Goal: Task Accomplishment & Management: Use online tool/utility

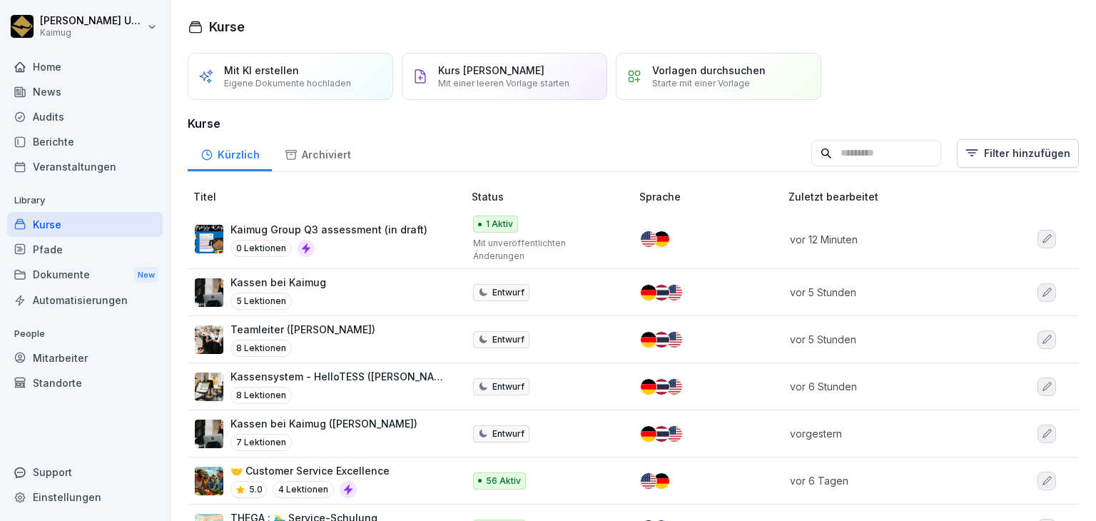
click at [410, 225] on p "Kaimug Group Q3 assessment (in draft)" at bounding box center [328, 229] width 197 height 15
click at [1041, 334] on icon "button" at bounding box center [1046, 339] width 11 height 11
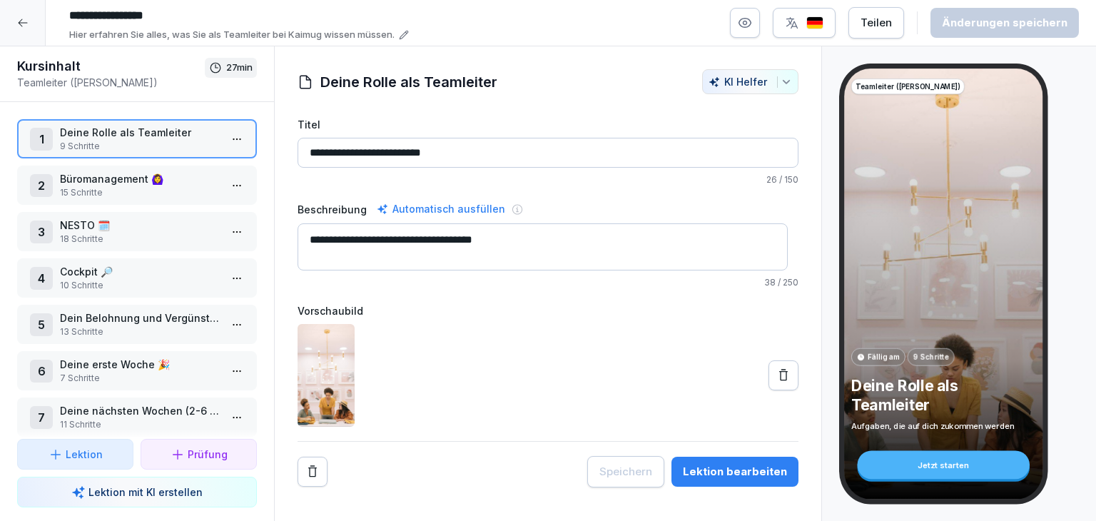
click at [232, 183] on html "**********" at bounding box center [548, 260] width 1096 height 521
click at [230, 210] on div "Schritte bearbeiten" at bounding box center [173, 212] width 121 height 26
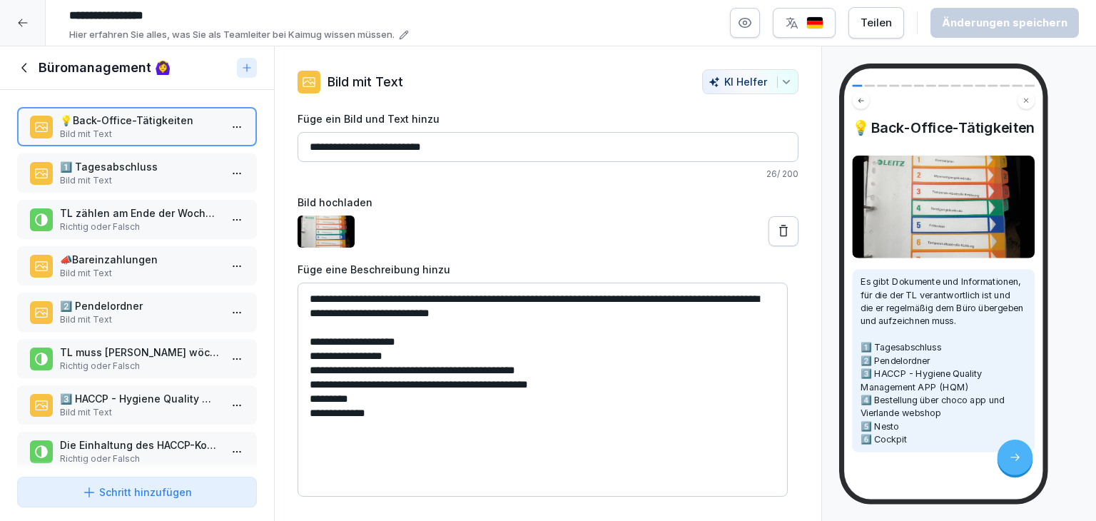
click at [74, 178] on p "Bild mit Text" at bounding box center [140, 180] width 160 height 13
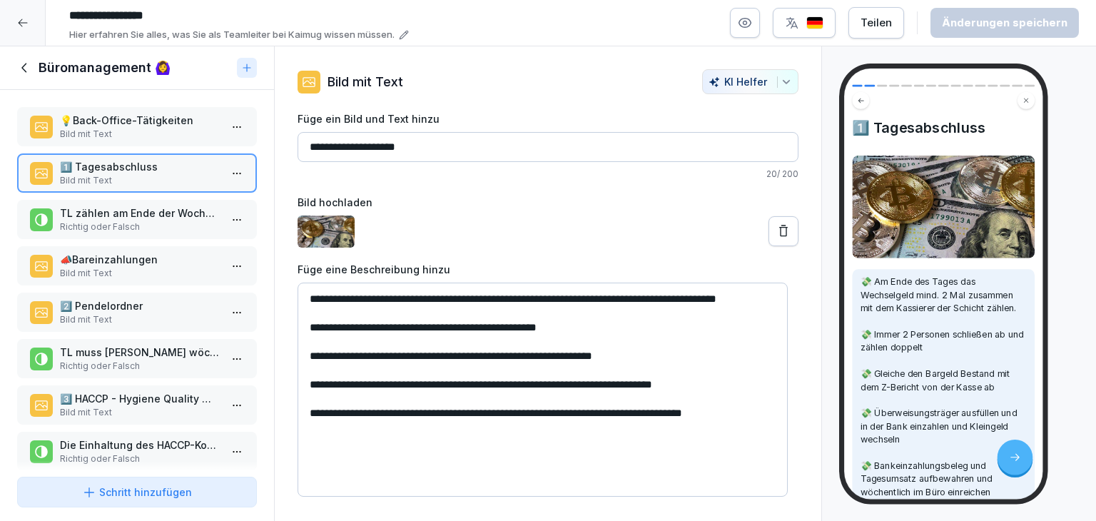
click at [132, 215] on p "TL zählen am Ende der Woche das Bargeld in der Kasse und vergleichen es mit dem…" at bounding box center [140, 212] width 160 height 15
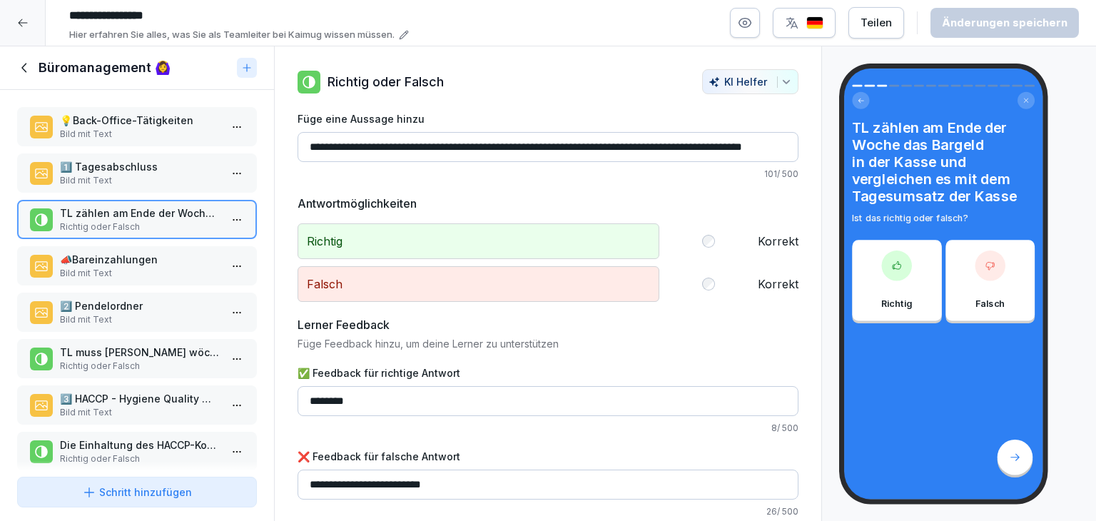
click at [124, 257] on p "📣​​Bareinzahlungen" at bounding box center [140, 259] width 160 height 15
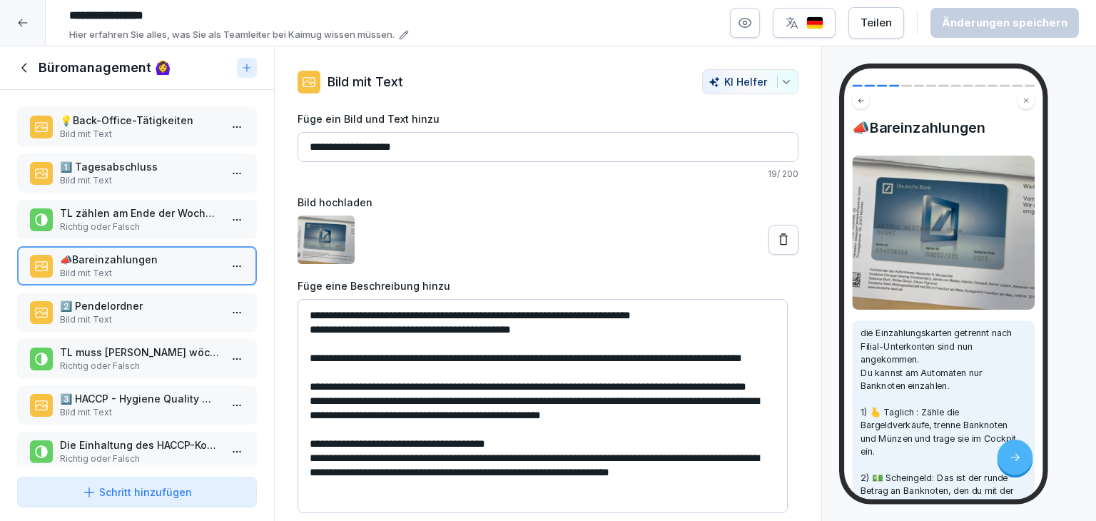
scroll to position [18, 0]
click at [149, 308] on p "2️⃣​​ Pendelordner" at bounding box center [140, 305] width 160 height 15
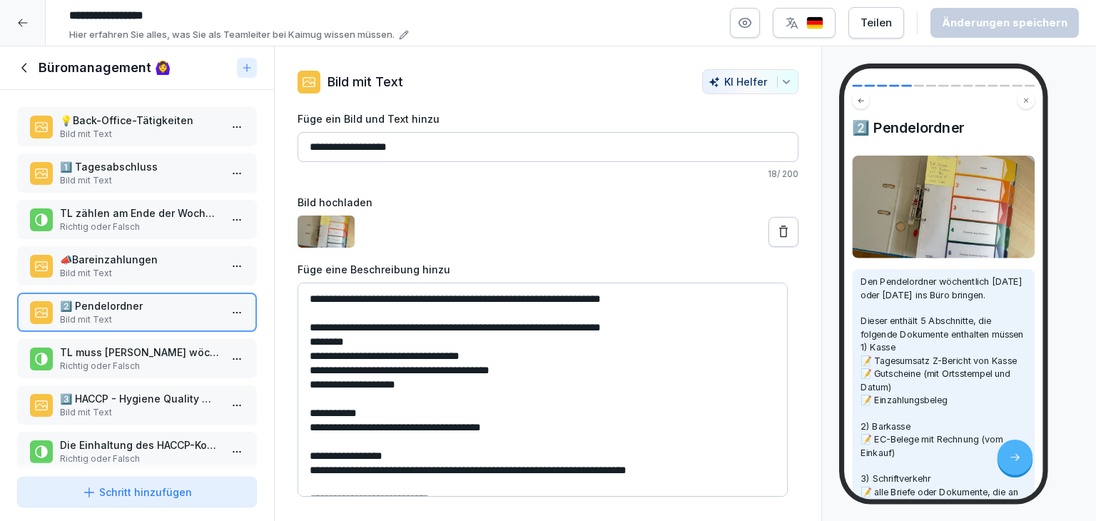
click at [160, 362] on p "Richtig oder Falsch" at bounding box center [140, 366] width 160 height 13
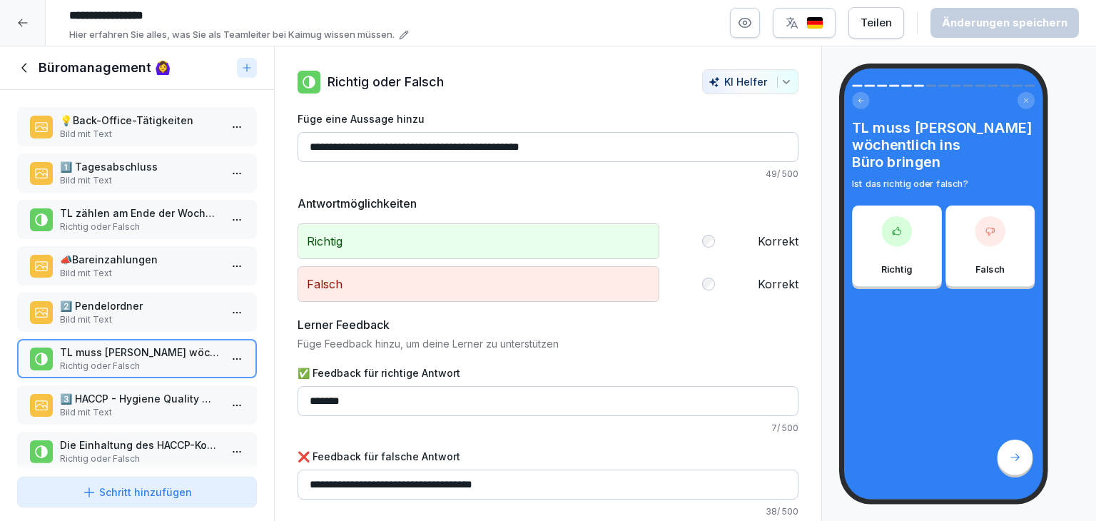
click at [158, 410] on p "Bild mit Text" at bounding box center [140, 412] width 160 height 13
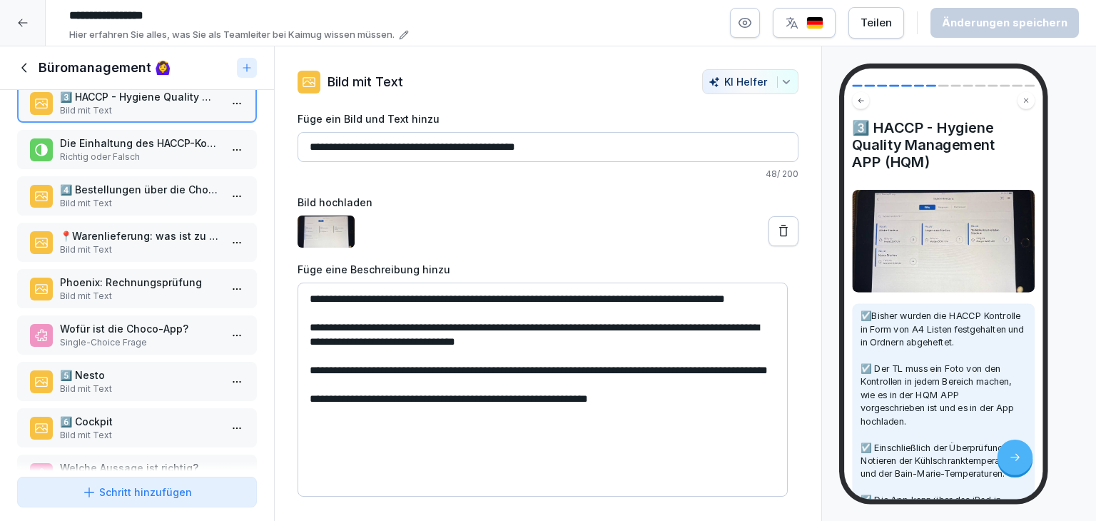
scroll to position [200, 0]
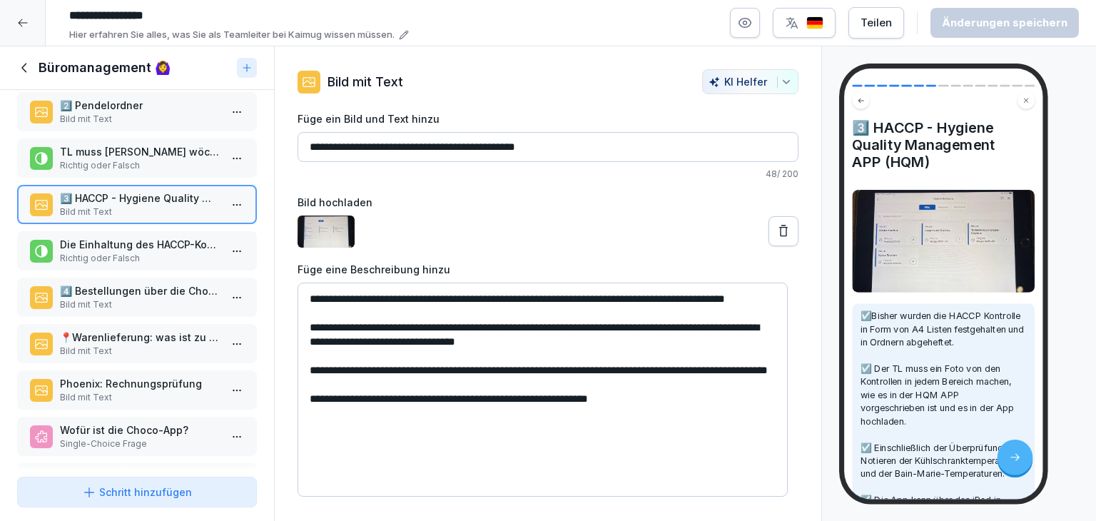
click at [141, 240] on p "Die Einhaltung des HACCP-Konzepts wird überwacht und in der HQM APP festgehalten" at bounding box center [140, 244] width 160 height 15
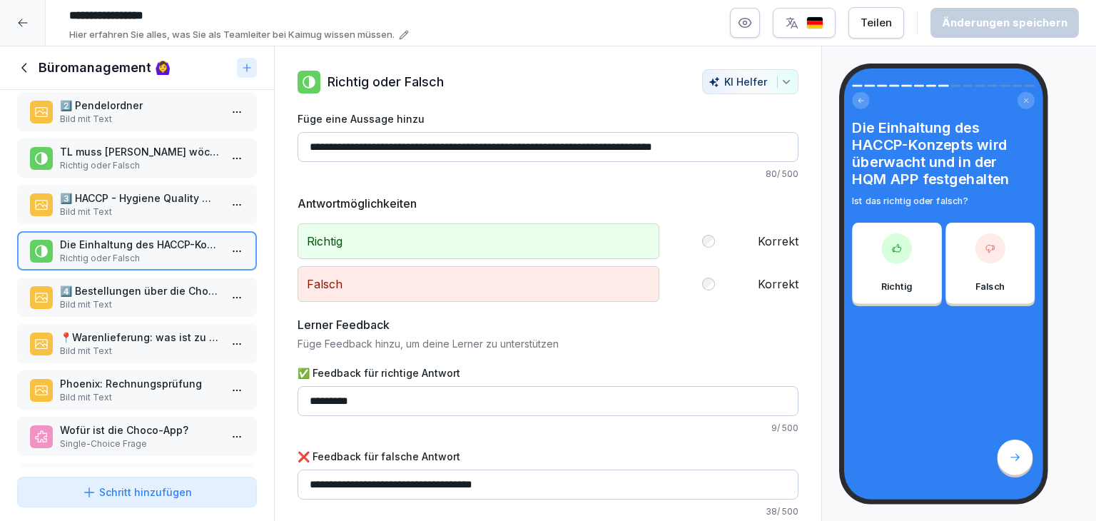
click at [128, 298] on p "Bild mit Text" at bounding box center [140, 304] width 160 height 13
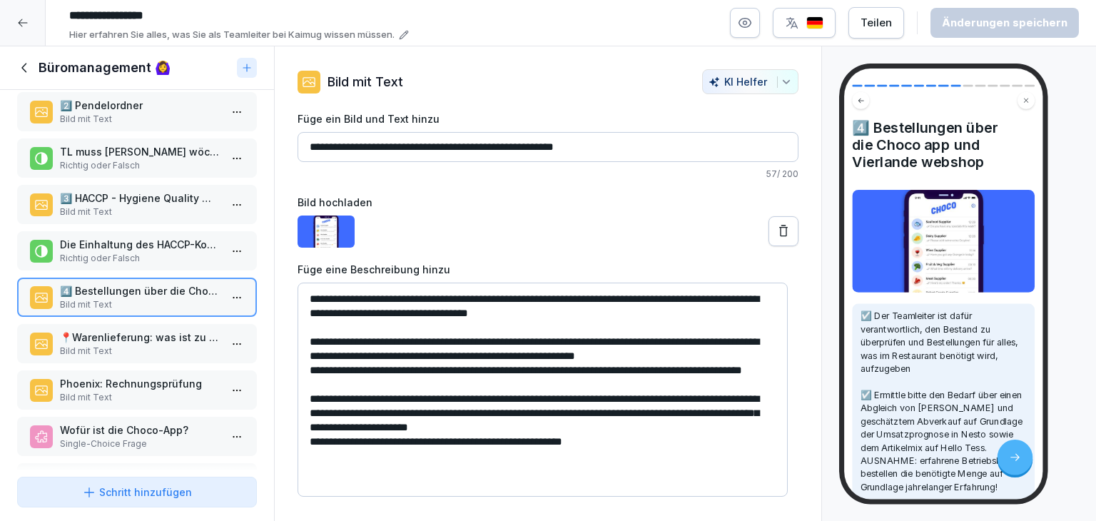
click at [1015, 463] on div at bounding box center [1015, 458] width 36 height 36
click at [1015, 463] on icon at bounding box center [1015, 457] width 12 height 12
click at [900, 235] on img at bounding box center [943, 241] width 183 height 102
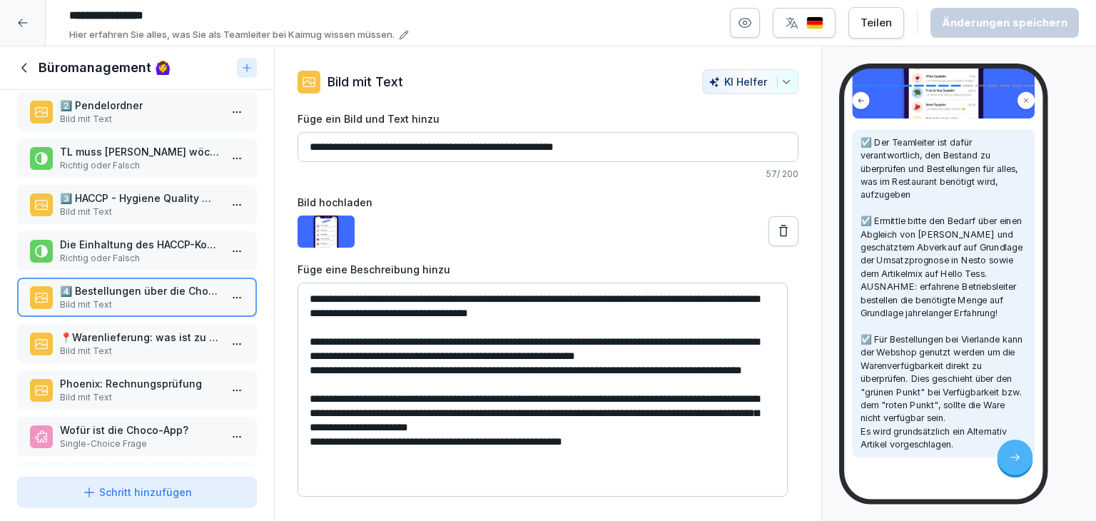
scroll to position [295, 0]
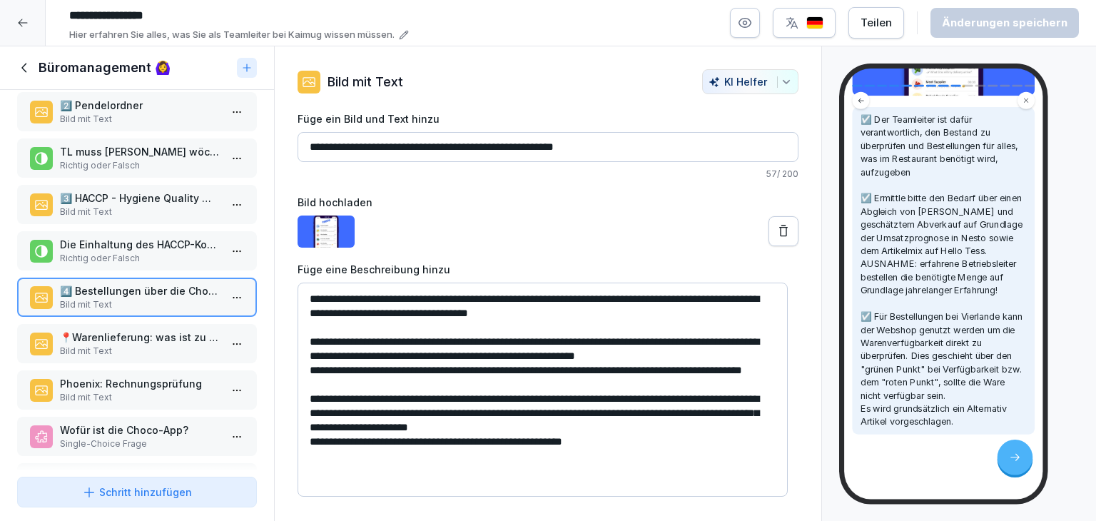
click at [1019, 473] on div at bounding box center [1015, 458] width 36 height 36
click at [1016, 452] on icon at bounding box center [1015, 457] width 12 height 12
click at [140, 348] on p "Bild mit Text" at bounding box center [140, 351] width 160 height 13
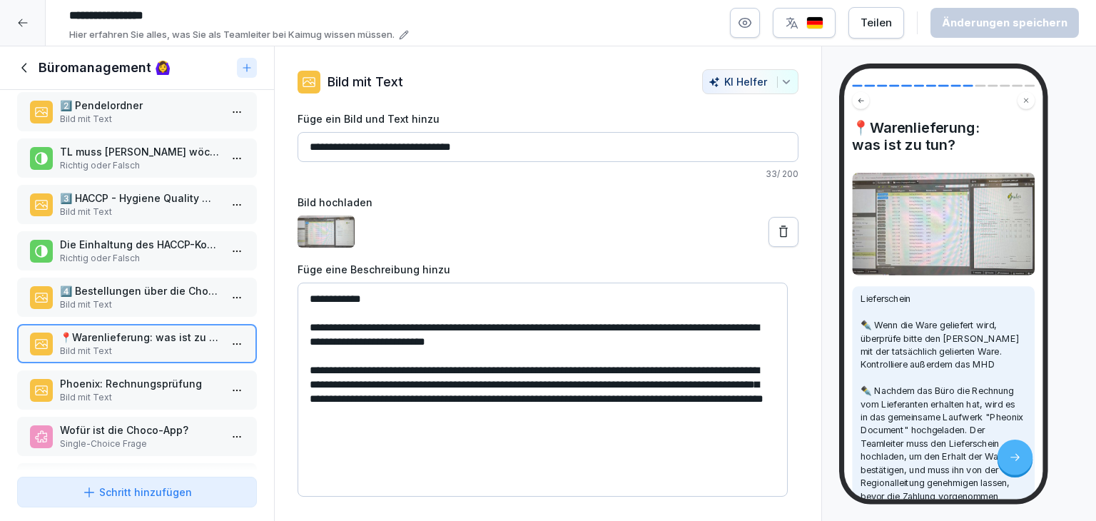
click at [334, 342] on textarea "**********" at bounding box center [543, 390] width 490 height 214
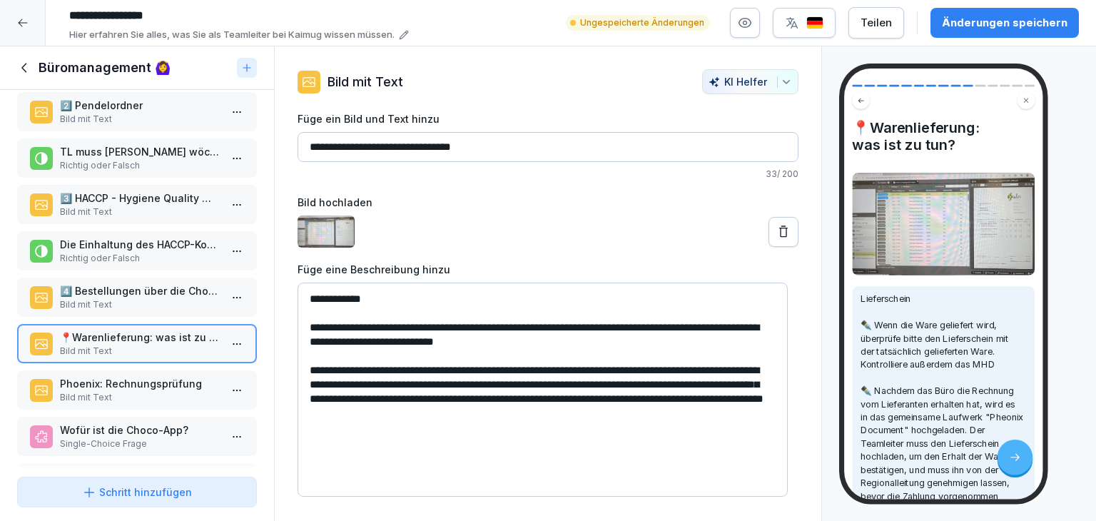
type textarea "**********"
click at [499, 240] on div at bounding box center [548, 231] width 501 height 32
click at [185, 400] on div "Phoenix: Rechnungsprüfung Bild mit Text" at bounding box center [137, 389] width 240 height 39
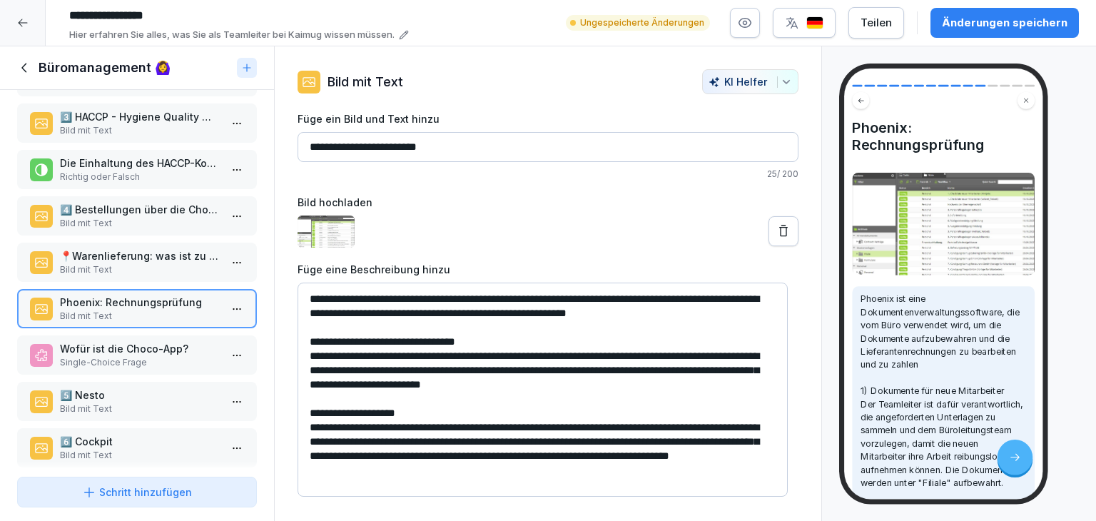
scroll to position [343, 0]
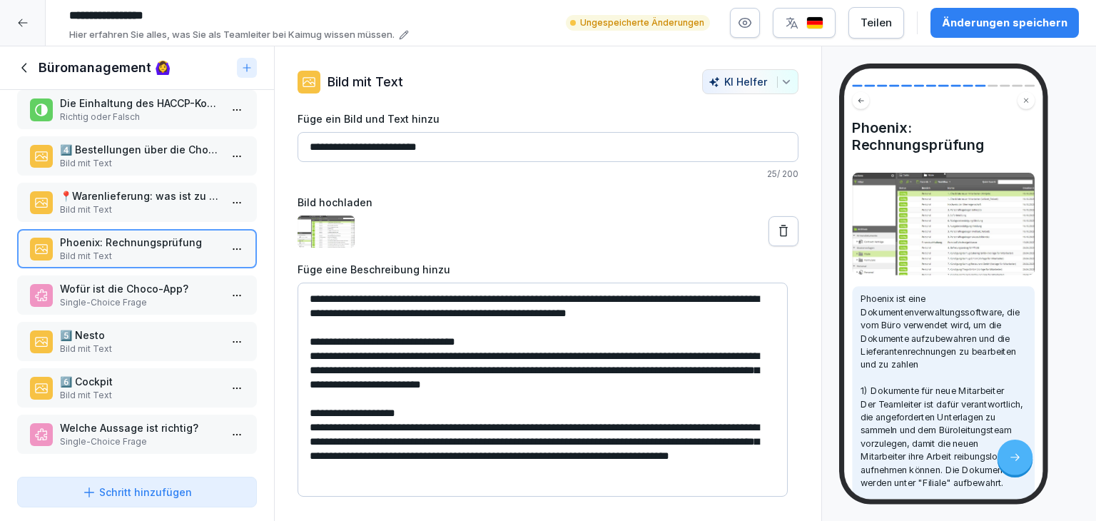
click at [160, 285] on p "Wofür ist die Choco-App?" at bounding box center [140, 288] width 160 height 15
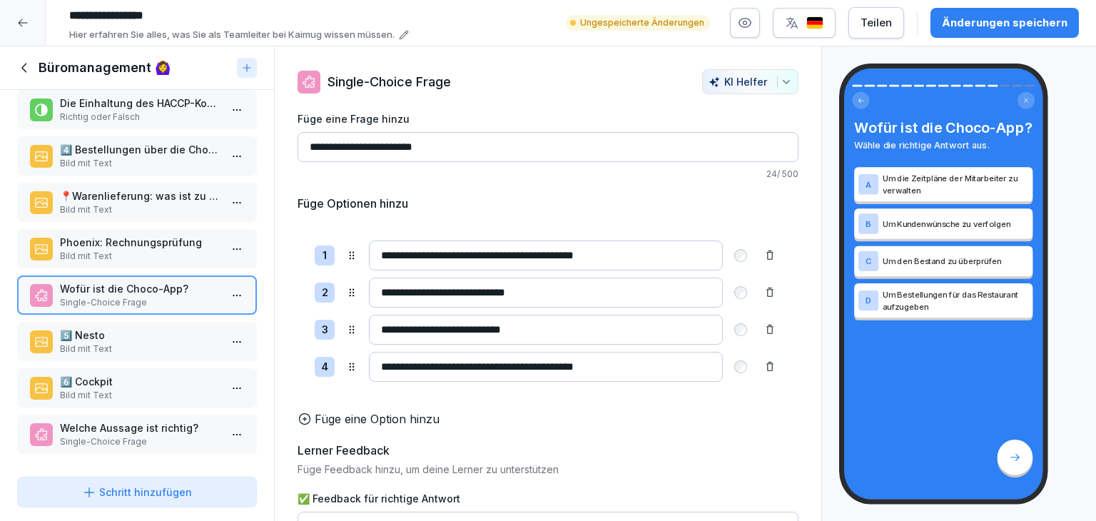
click at [156, 327] on p "5️⃣ Nesto" at bounding box center [140, 334] width 160 height 15
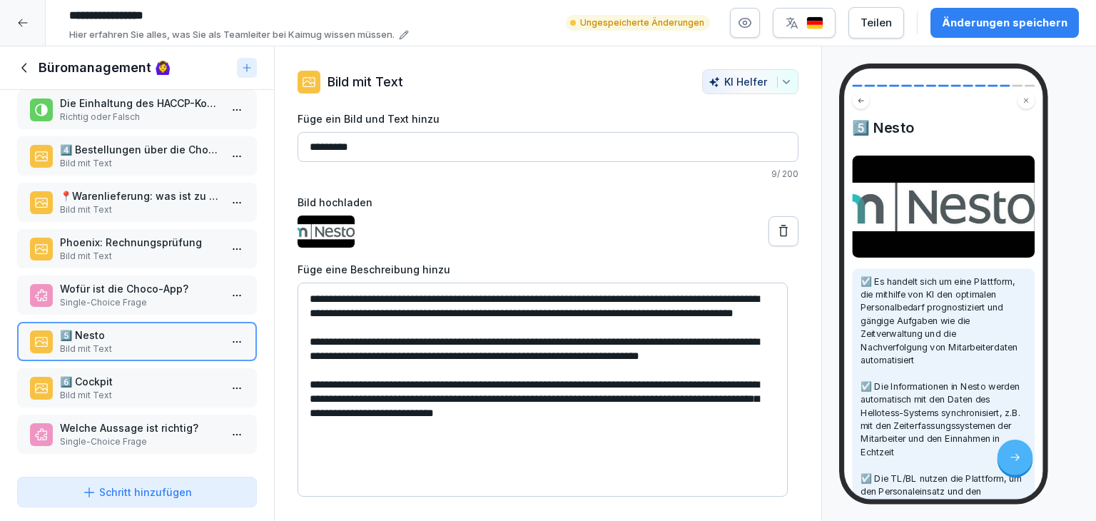
click at [100, 389] on p "Bild mit Text" at bounding box center [140, 395] width 160 height 13
